Goal: Information Seeking & Learning: Learn about a topic

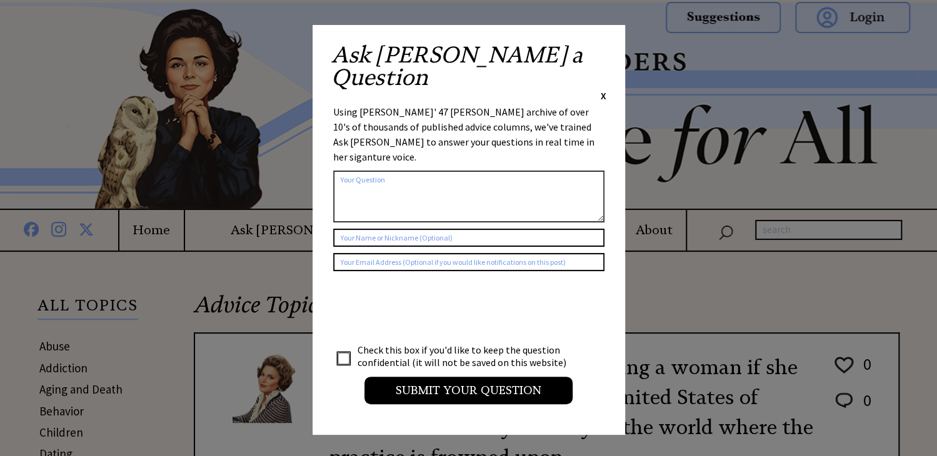
click at [598, 50] on div "Ask [PERSON_NAME] a Question X" at bounding box center [468, 73] width 275 height 59
click at [603, 89] on span "X" at bounding box center [604, 95] width 6 height 13
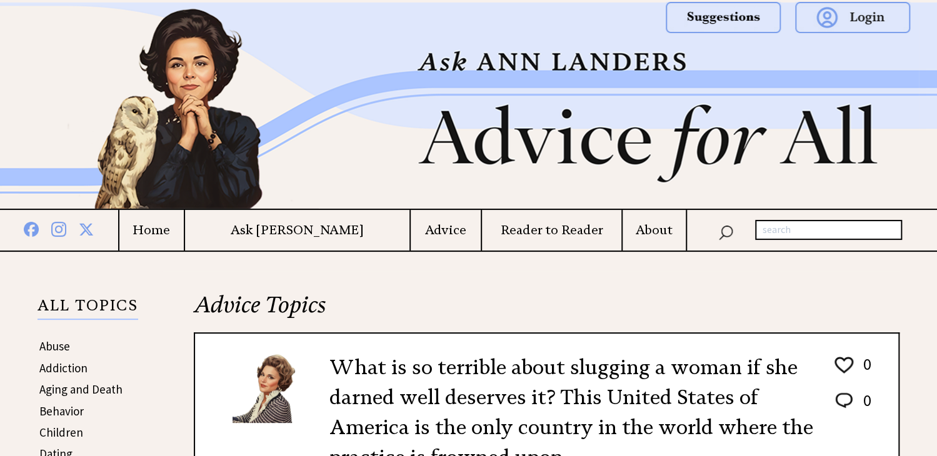
click at [603, 51] on img at bounding box center [469, 106] width 900 height 206
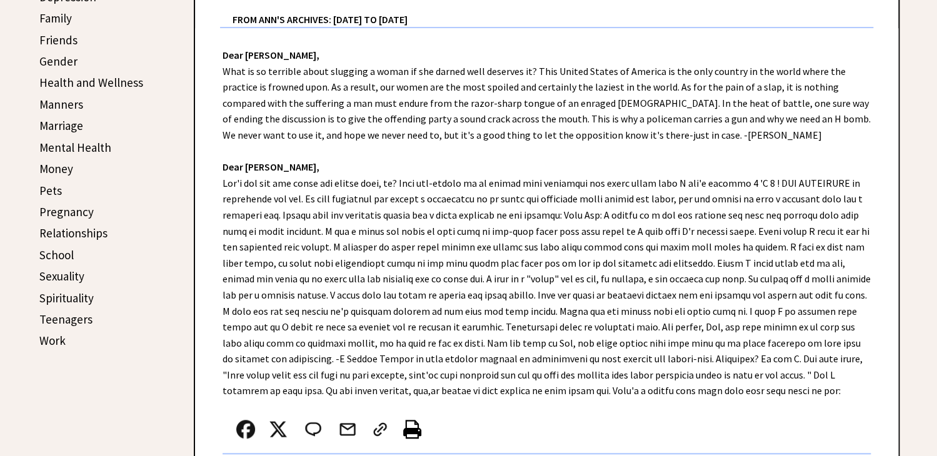
scroll to position [445, 0]
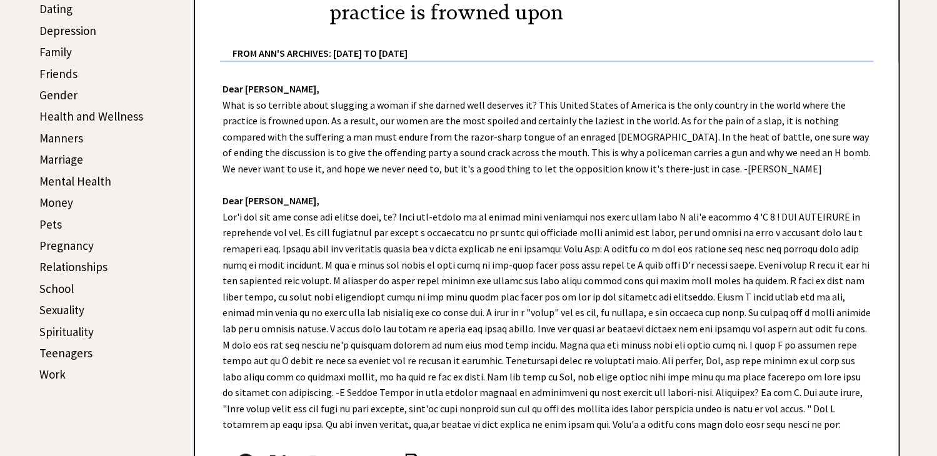
click at [47, 368] on link "Work" at bounding box center [52, 374] width 26 height 15
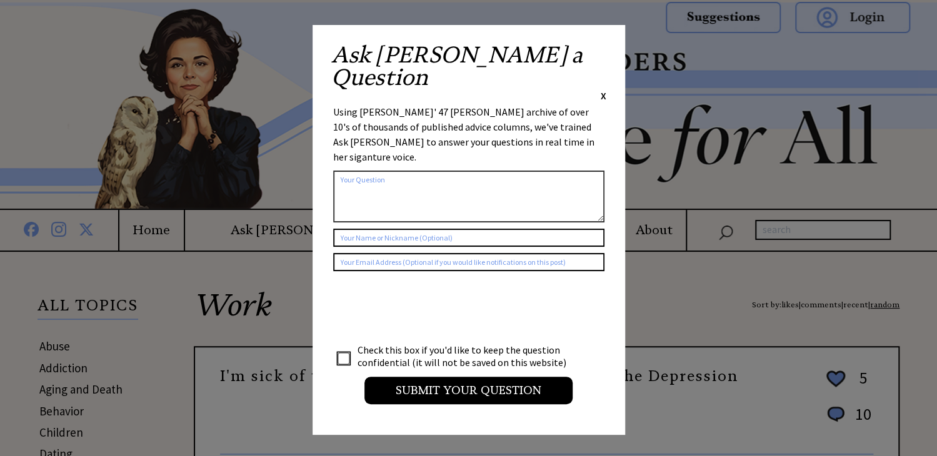
click at [602, 89] on span "X" at bounding box center [604, 95] width 6 height 13
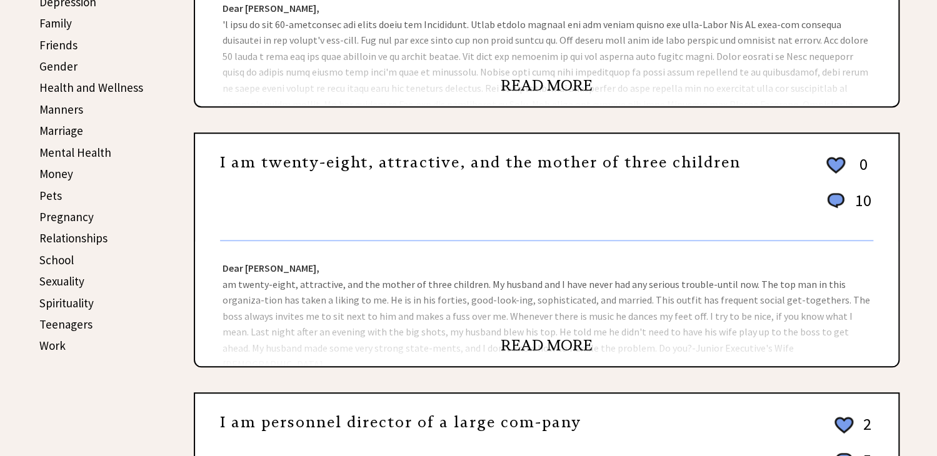
scroll to position [413, 0]
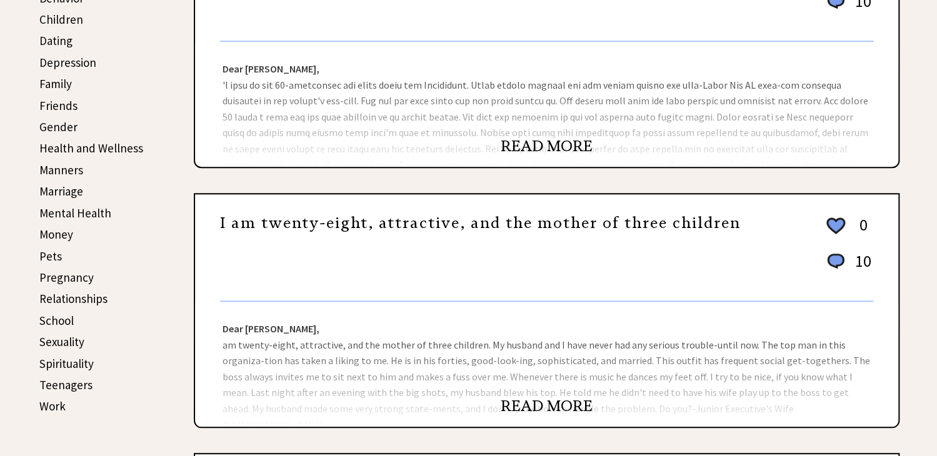
click at [70, 292] on link "Relationships" at bounding box center [73, 298] width 68 height 15
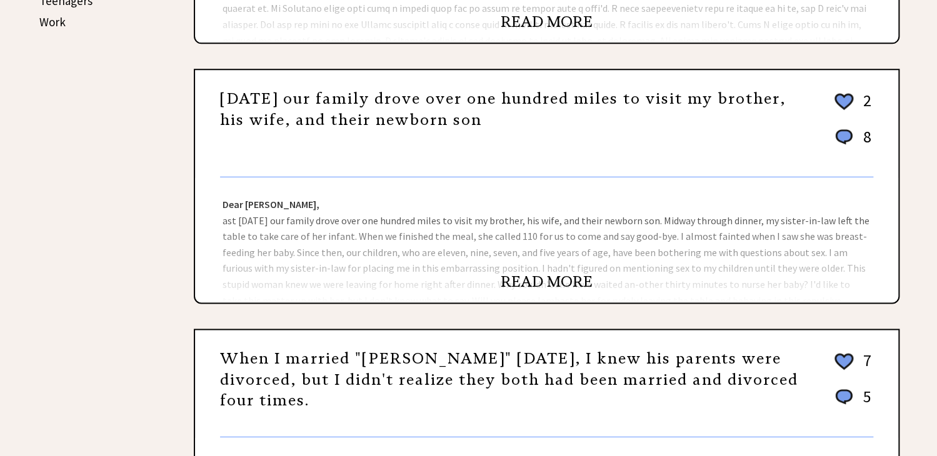
scroll to position [1197, 0]
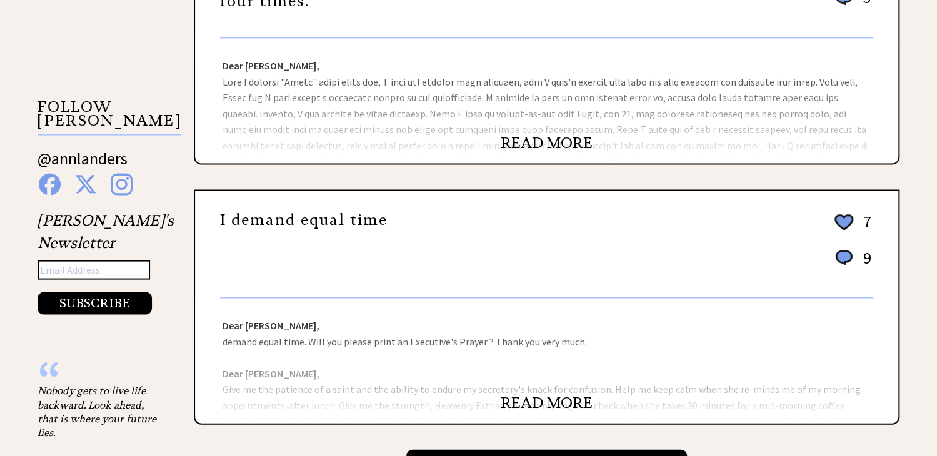
click at [546, 134] on link "READ MORE" at bounding box center [547, 142] width 92 height 19
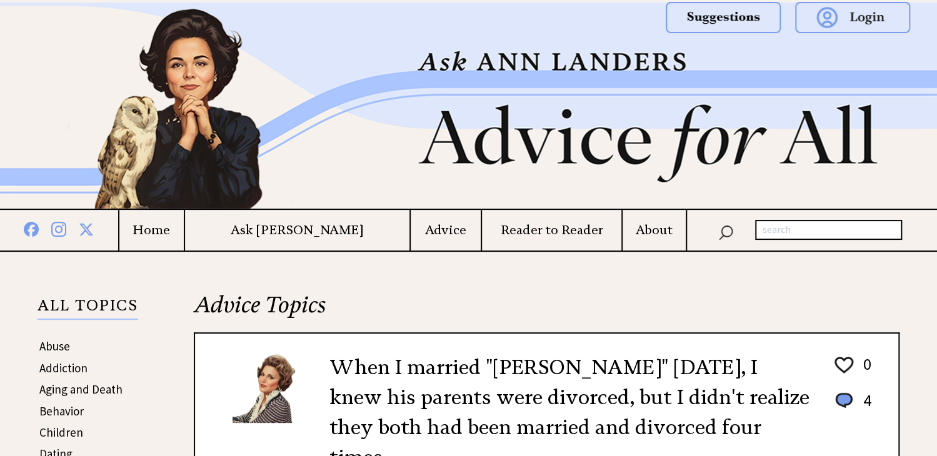
scroll to position [399, 0]
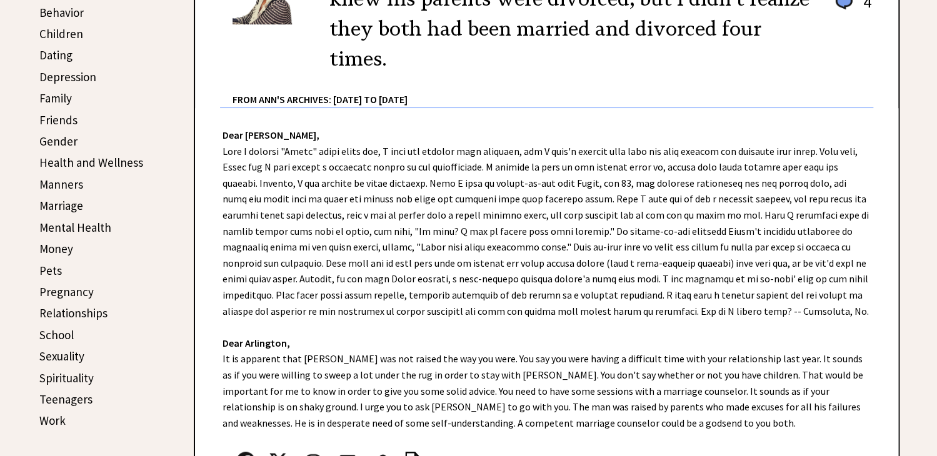
click at [805, 29] on h2 "When I married "Glenn" eight years ago, I knew his parents were divorced, but I…" at bounding box center [571, 14] width 484 height 120
click at [452, 146] on div "Dear Ann Landers, Dear Arlington, It is apparent that Glenn was not raised the …" at bounding box center [546, 318] width 703 height 421
click at [52, 264] on link "Pets" at bounding box center [50, 270] width 23 height 15
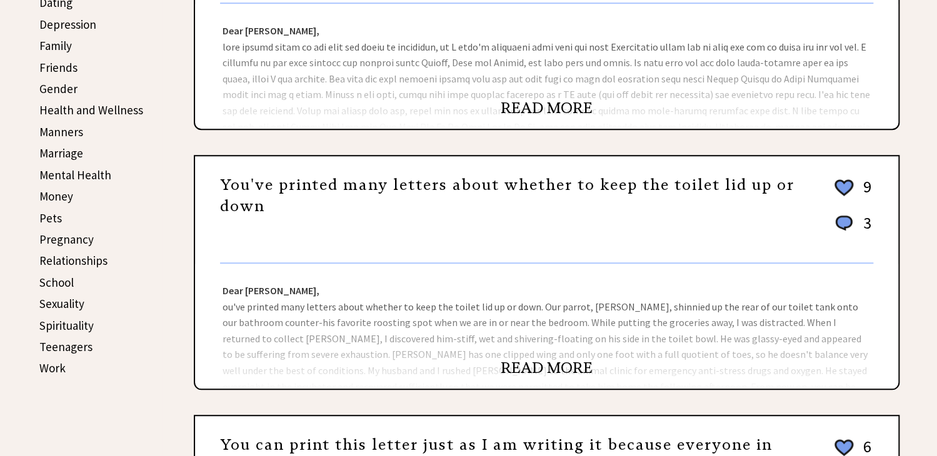
scroll to position [457, 0]
